Goal: Check status: Check status

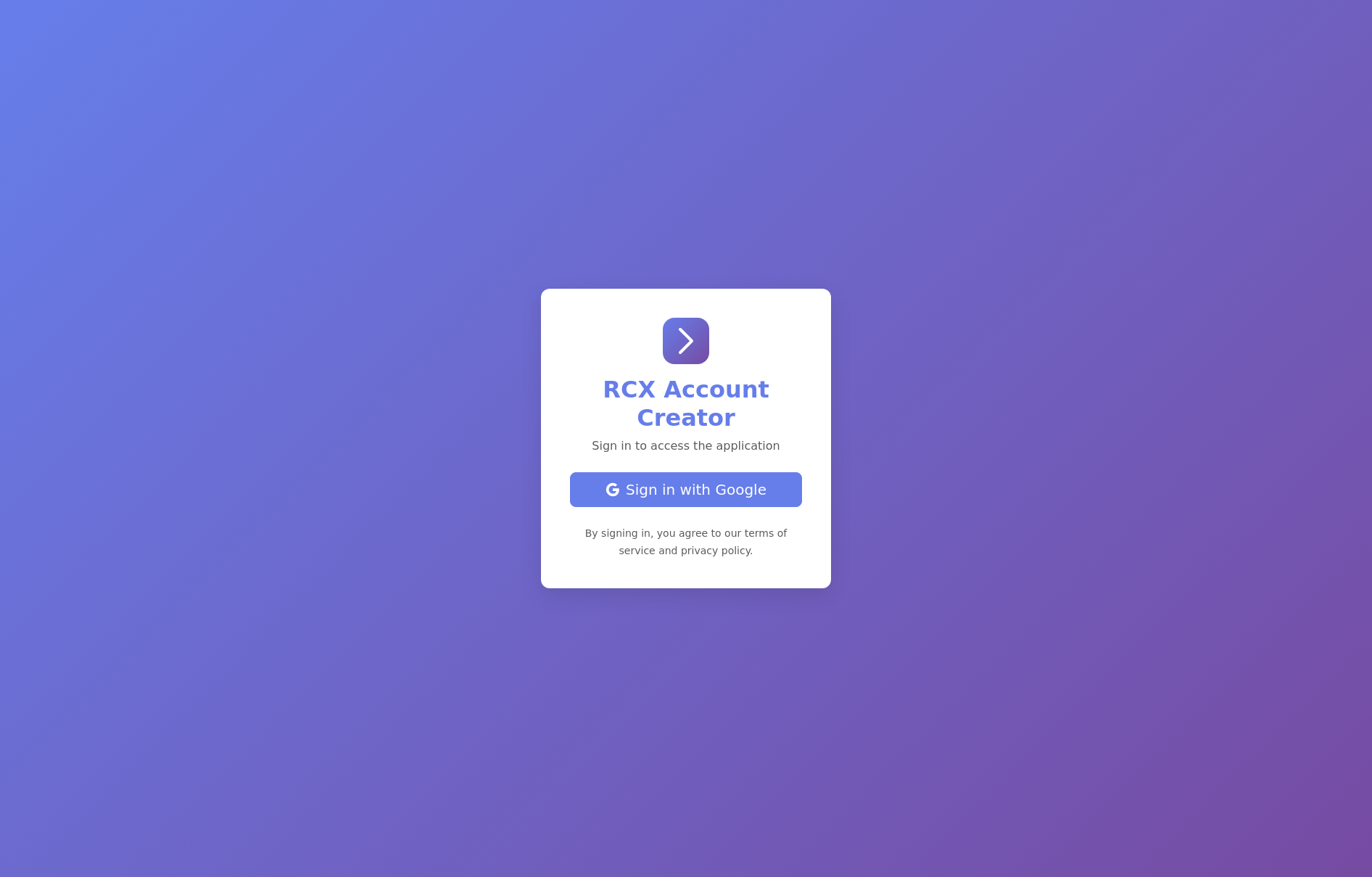
click at [688, 488] on div "Sign in with Google" at bounding box center [686, 490] width 207 height 22
select select "test"
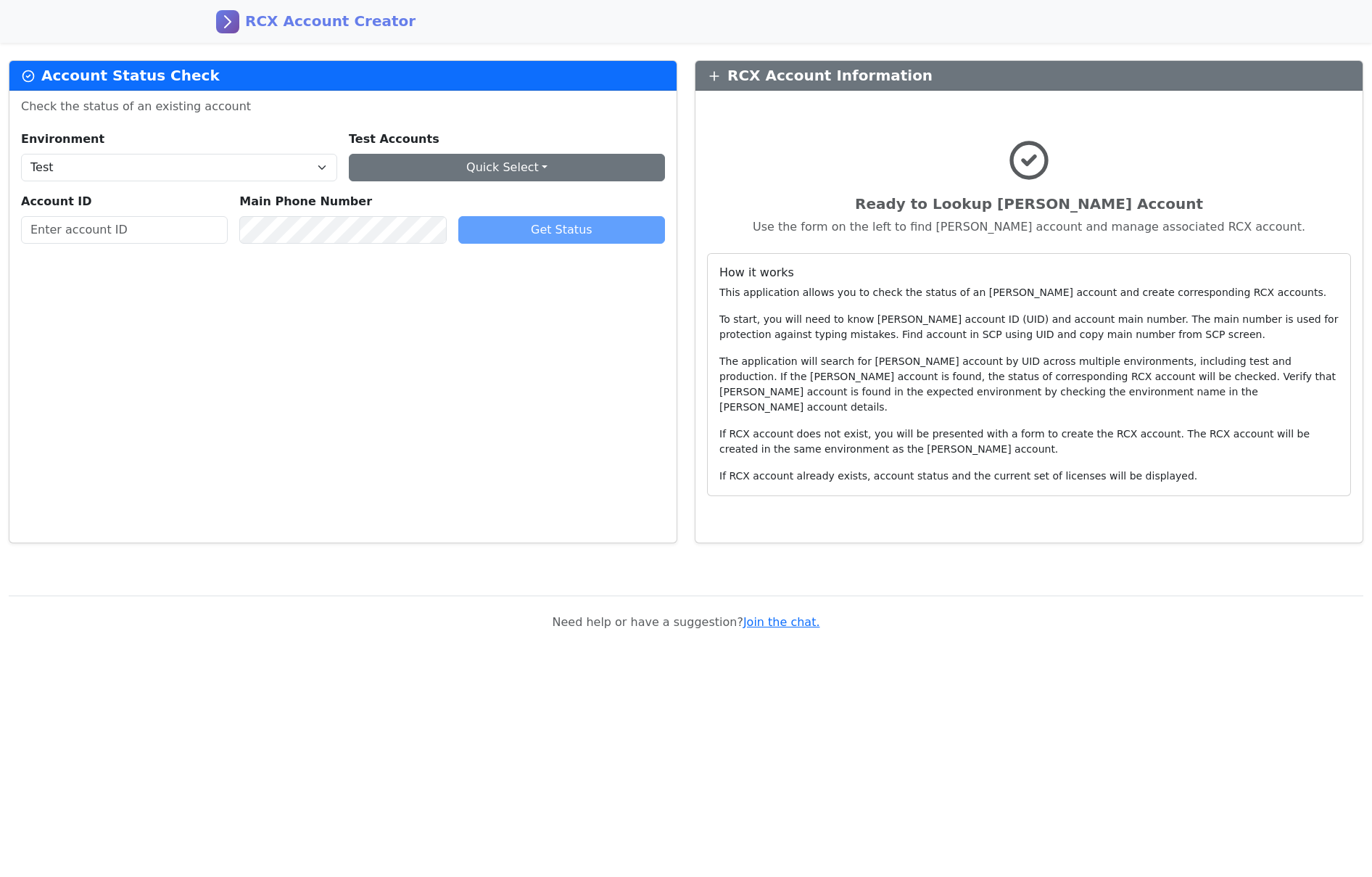
click at [565, 169] on button "Quick Select" at bounding box center [507, 168] width 316 height 28
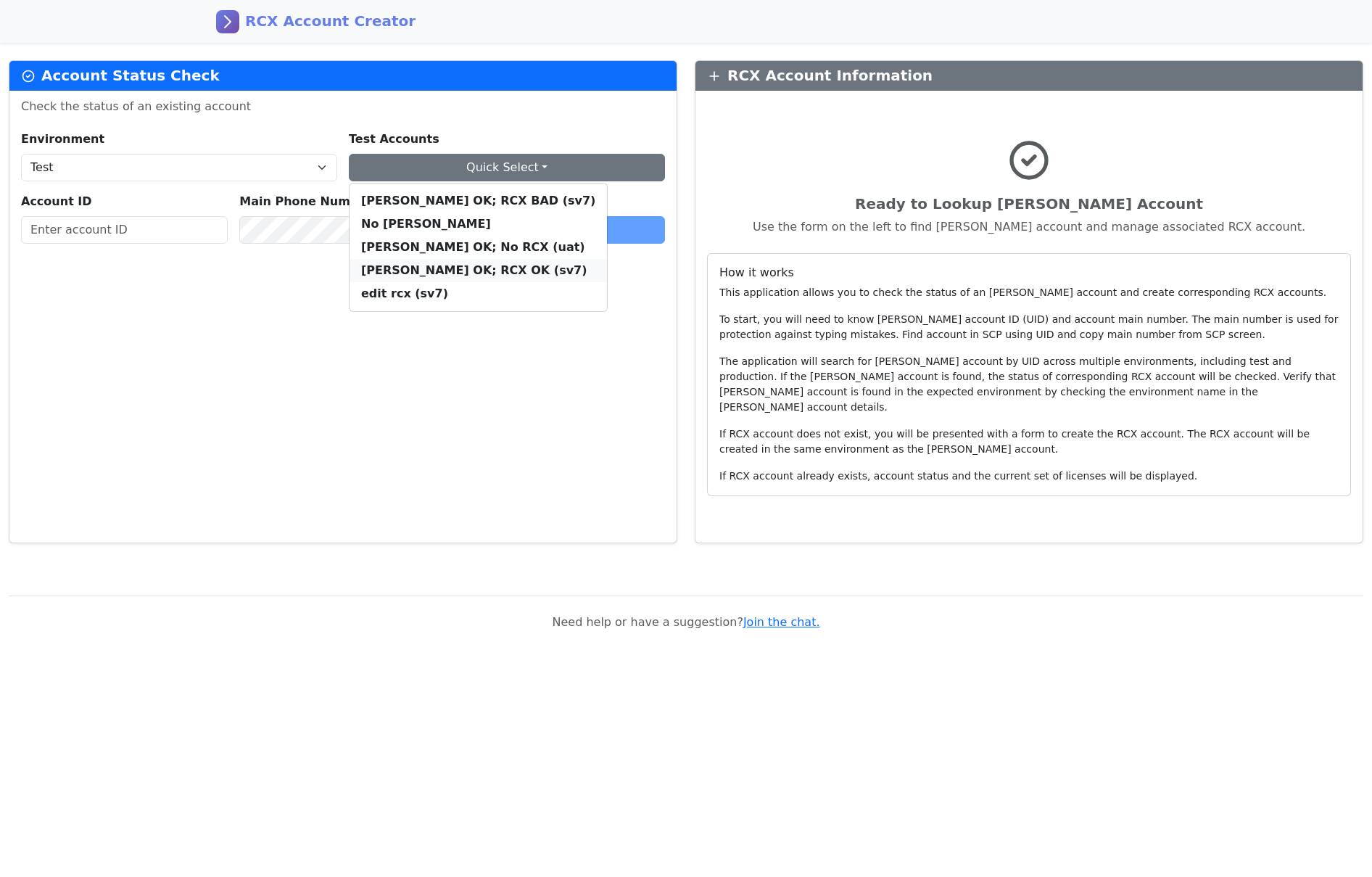
click at [440, 271] on div "REX OK; RCX OK (sv7)" at bounding box center [478, 271] width 234 height 17
type input "73515467004"
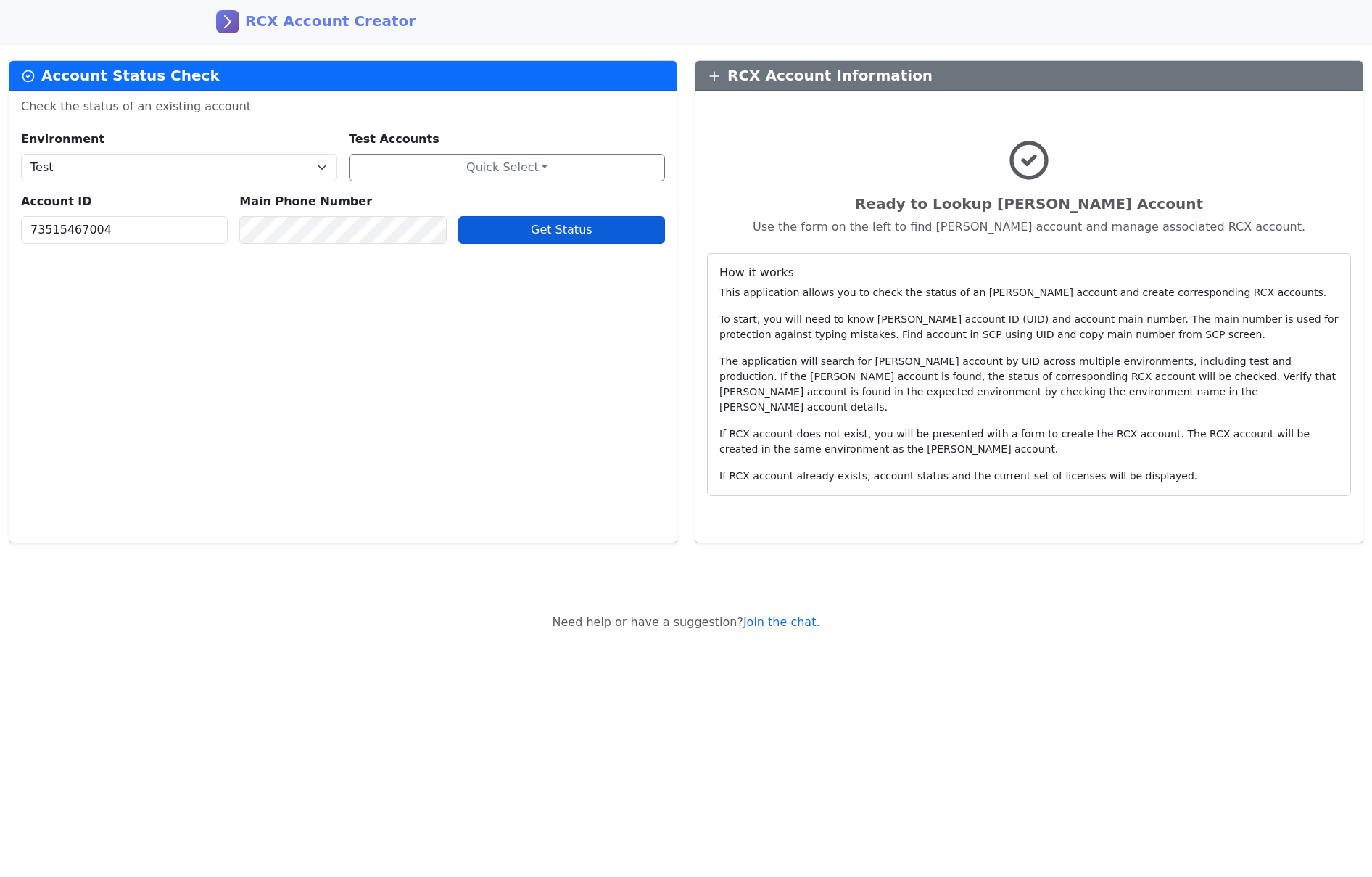
click at [558, 231] on span "Get Status" at bounding box center [561, 229] width 62 height 14
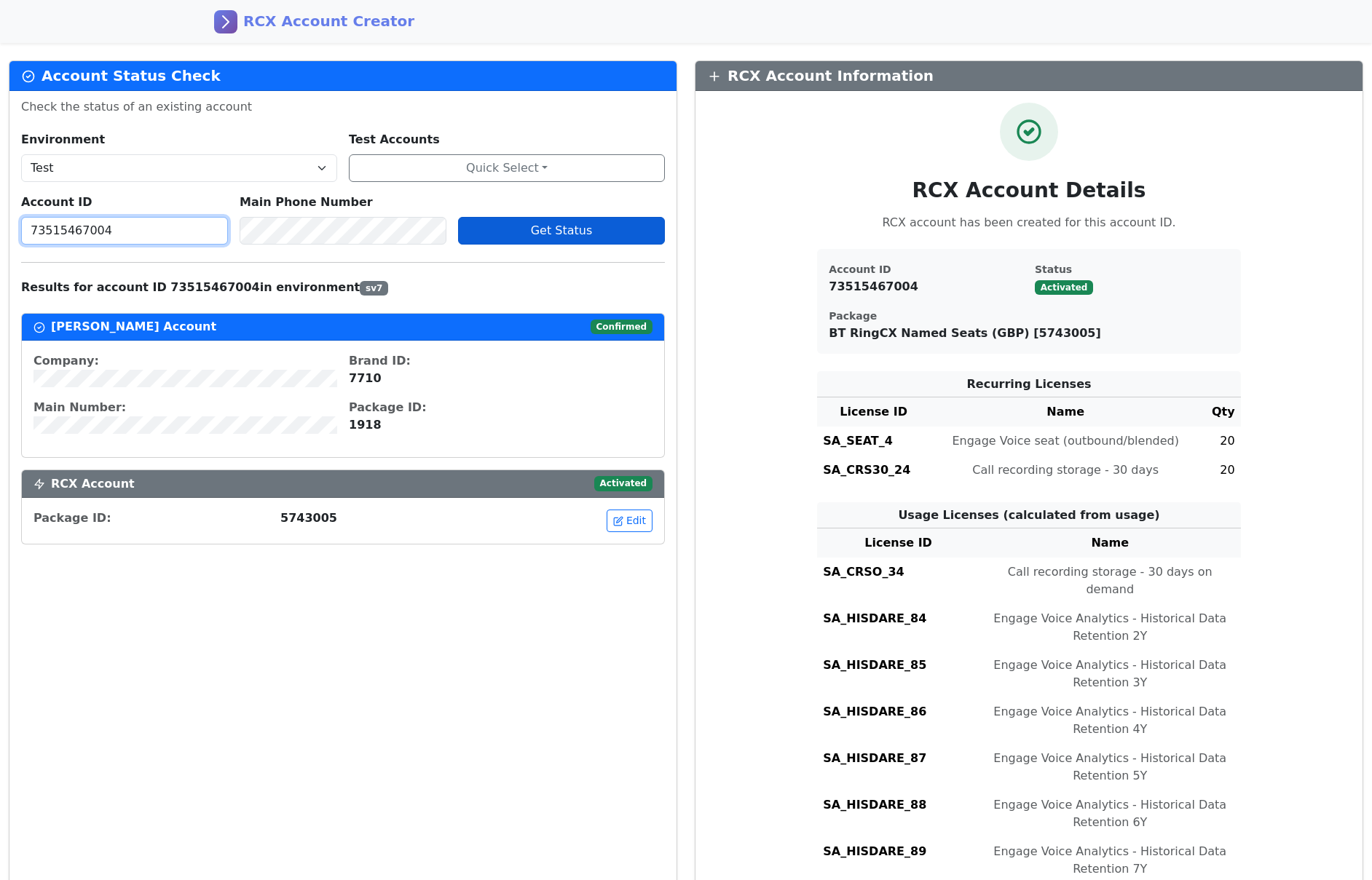
click at [48, 228] on input "73515467004" at bounding box center [125, 231] width 207 height 28
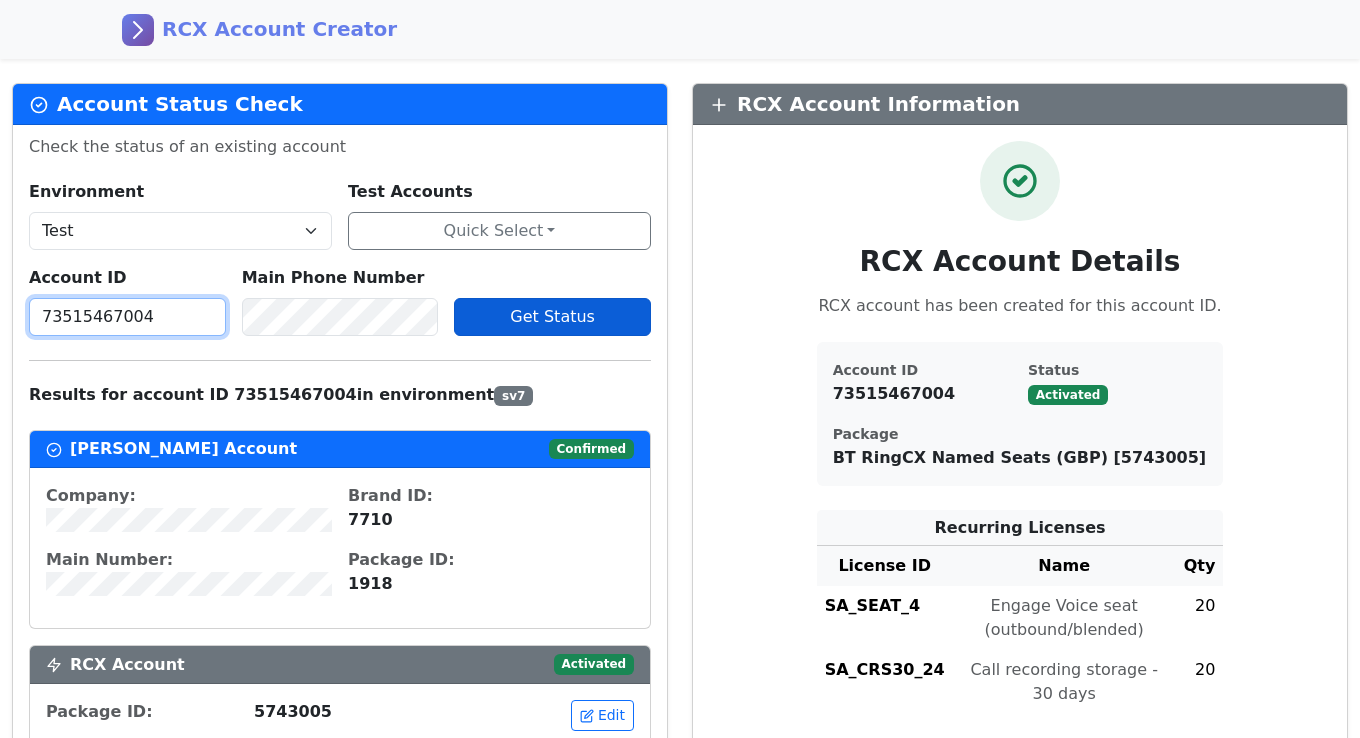
click at [83, 318] on input "73515467004" at bounding box center [127, 317] width 197 height 38
click at [65, 315] on input "73515467004" at bounding box center [127, 317] width 197 height 38
click at [112, 327] on input "73515467004" at bounding box center [127, 317] width 197 height 38
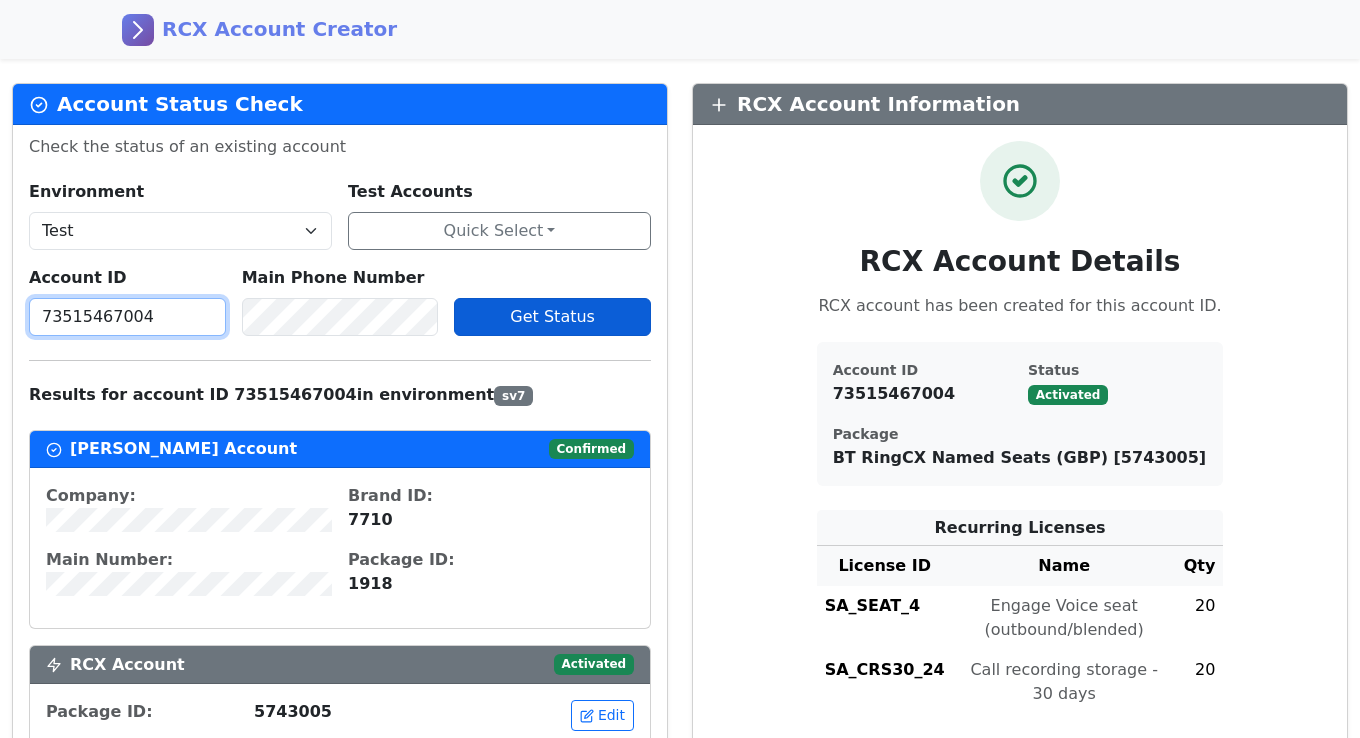
click at [112, 327] on input "73515467004" at bounding box center [127, 317] width 197 height 38
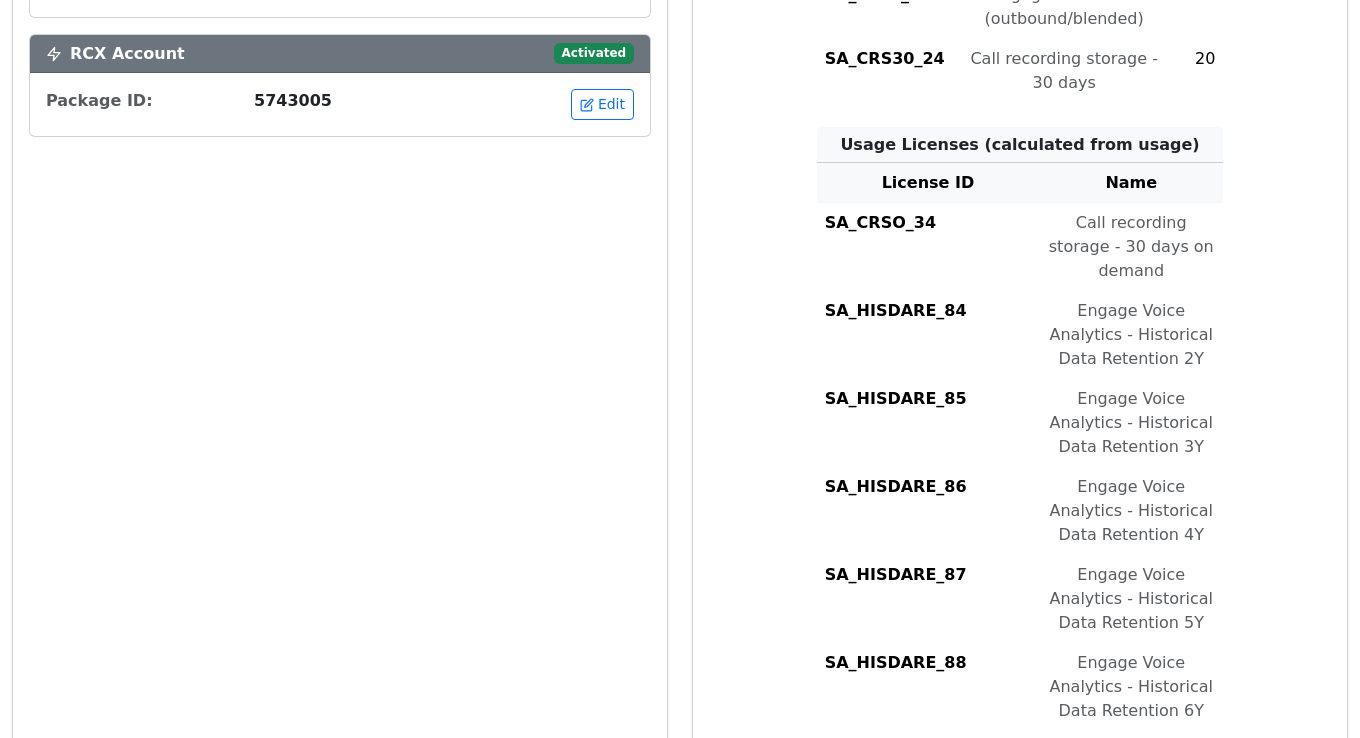
scroll to position [106, 0]
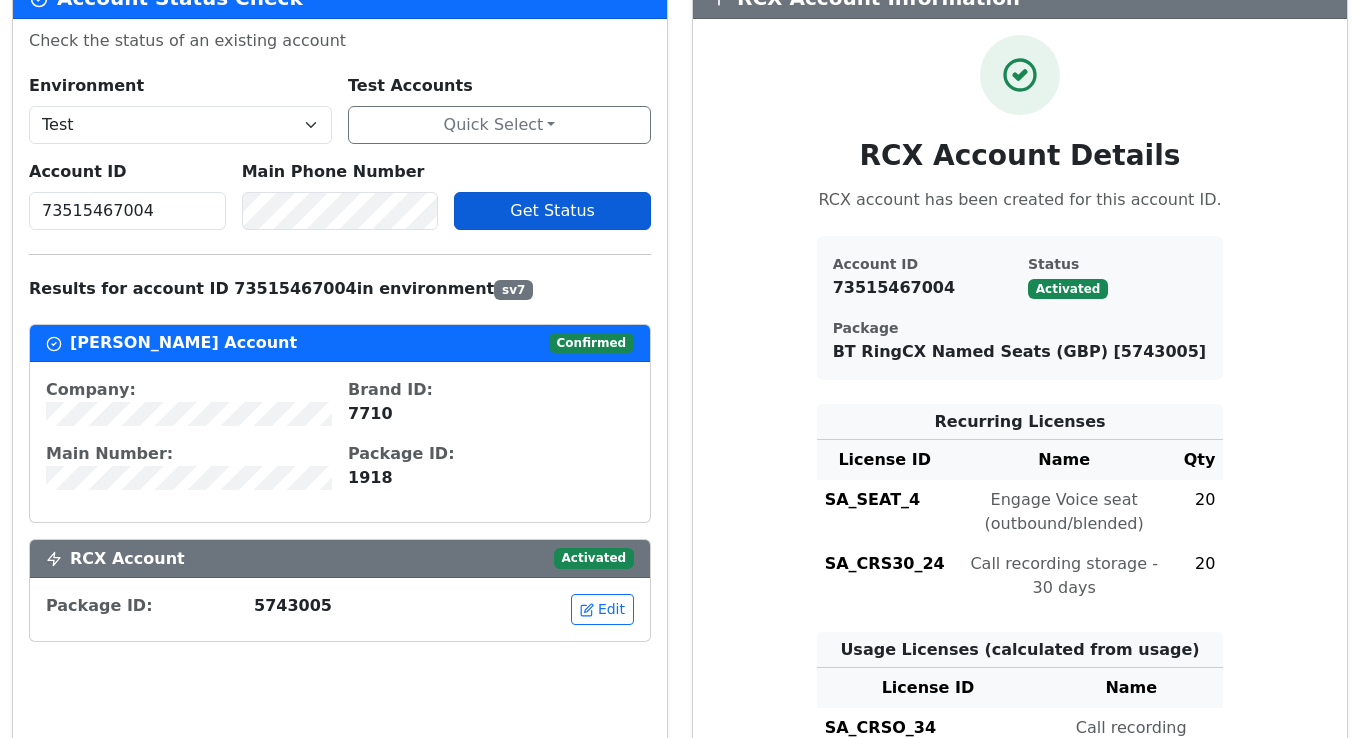
click at [539, 203] on span "Get Status" at bounding box center [552, 210] width 85 height 19
